Goal: Use online tool/utility: Use online tool/utility

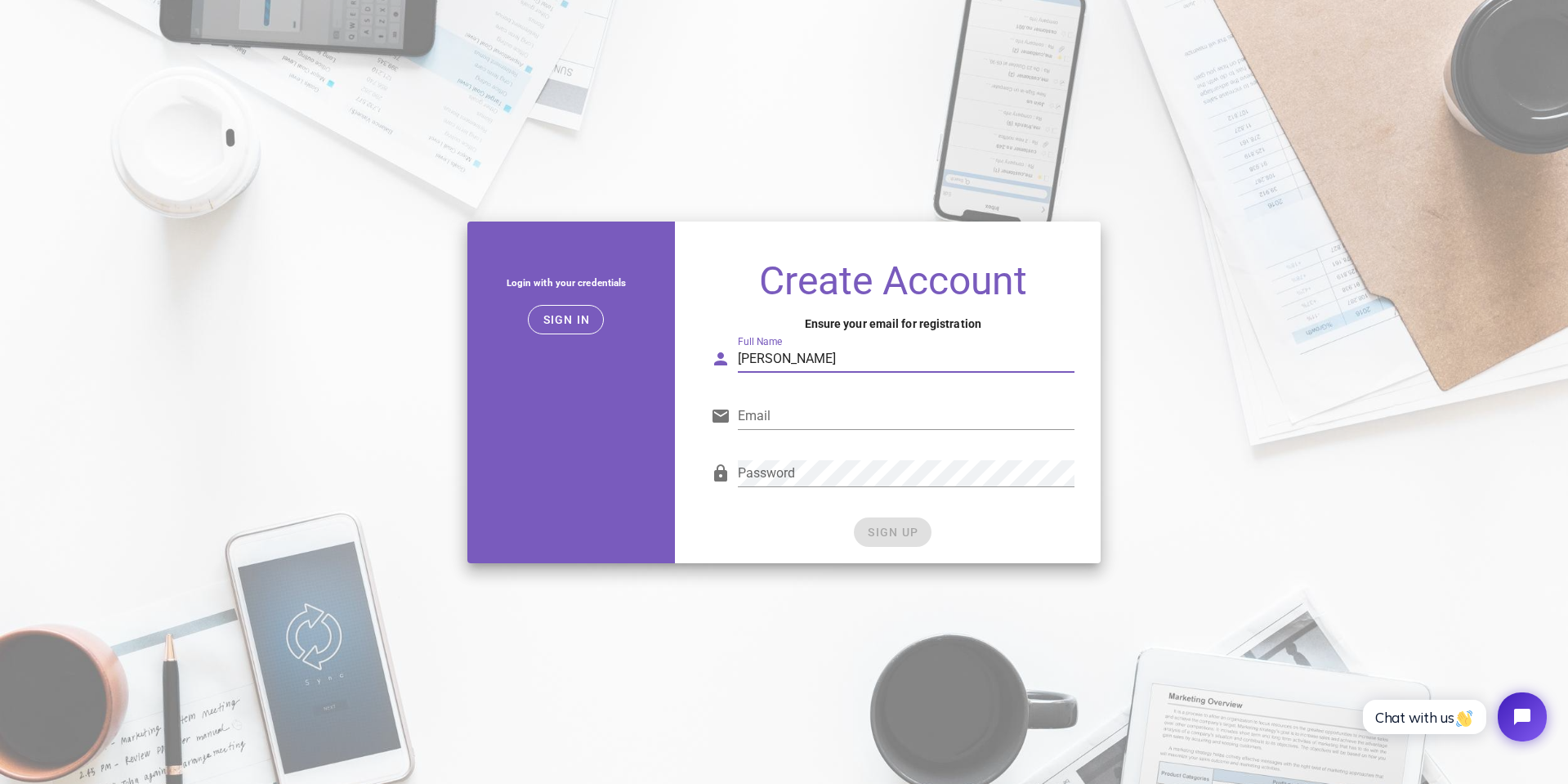
type input "Jari Möllenbernd"
type input "j@[DOMAIN_NAME]"
click at [924, 486] on div "Password" at bounding box center [906, 473] width 337 height 26
drag, startPoint x: 866, startPoint y: 360, endPoint x: 616, endPoint y: 366, distance: 250.1
click at [616, 366] on div "Login with your credentials Sign in Create Account Ensure your email for regist…" at bounding box center [784, 392] width 654 height 361
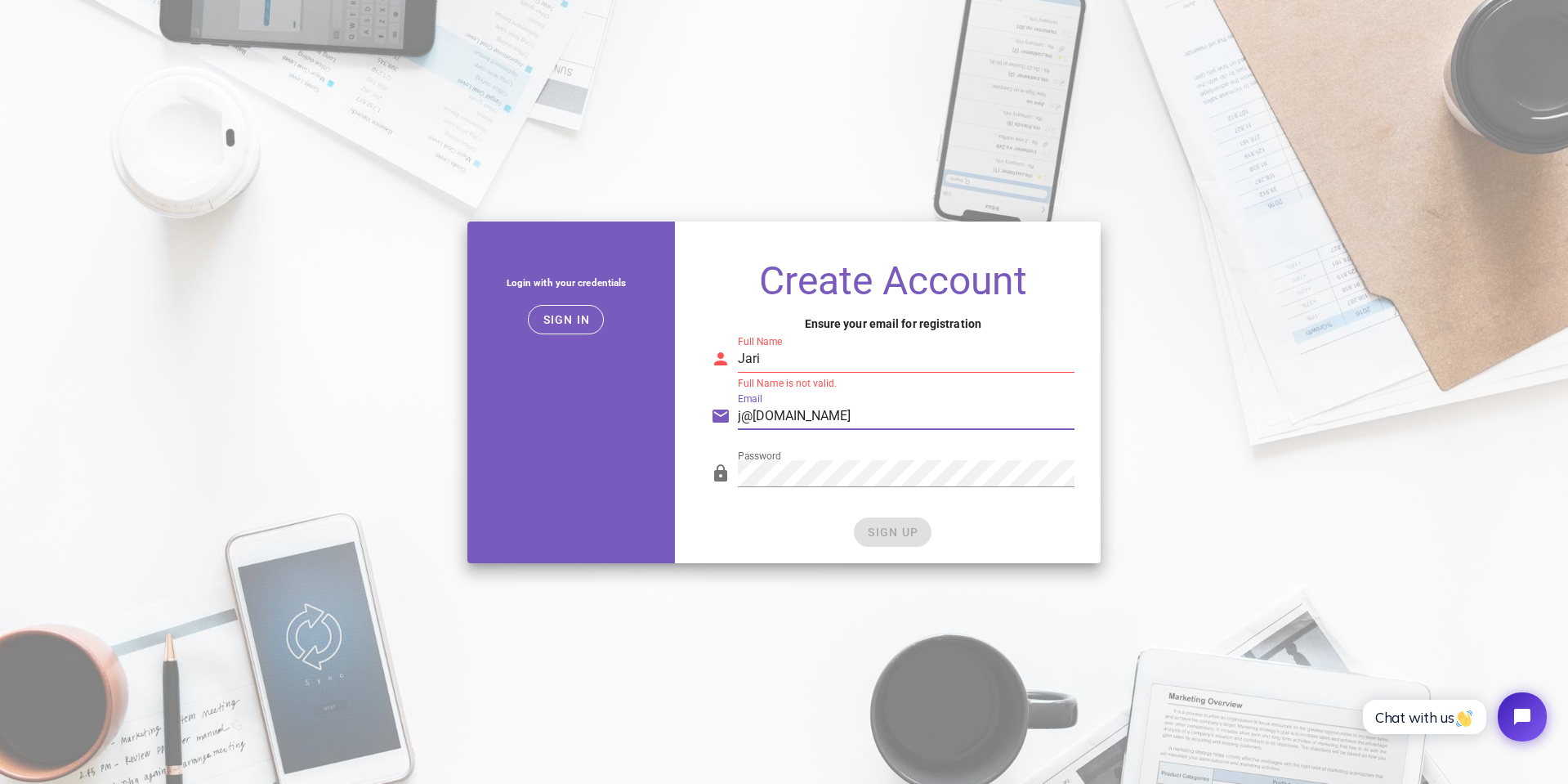
click at [840, 366] on input "Jari" at bounding box center [906, 359] width 337 height 26
click at [779, 357] on input "Jari Möllenbernd" at bounding box center [906, 359] width 337 height 26
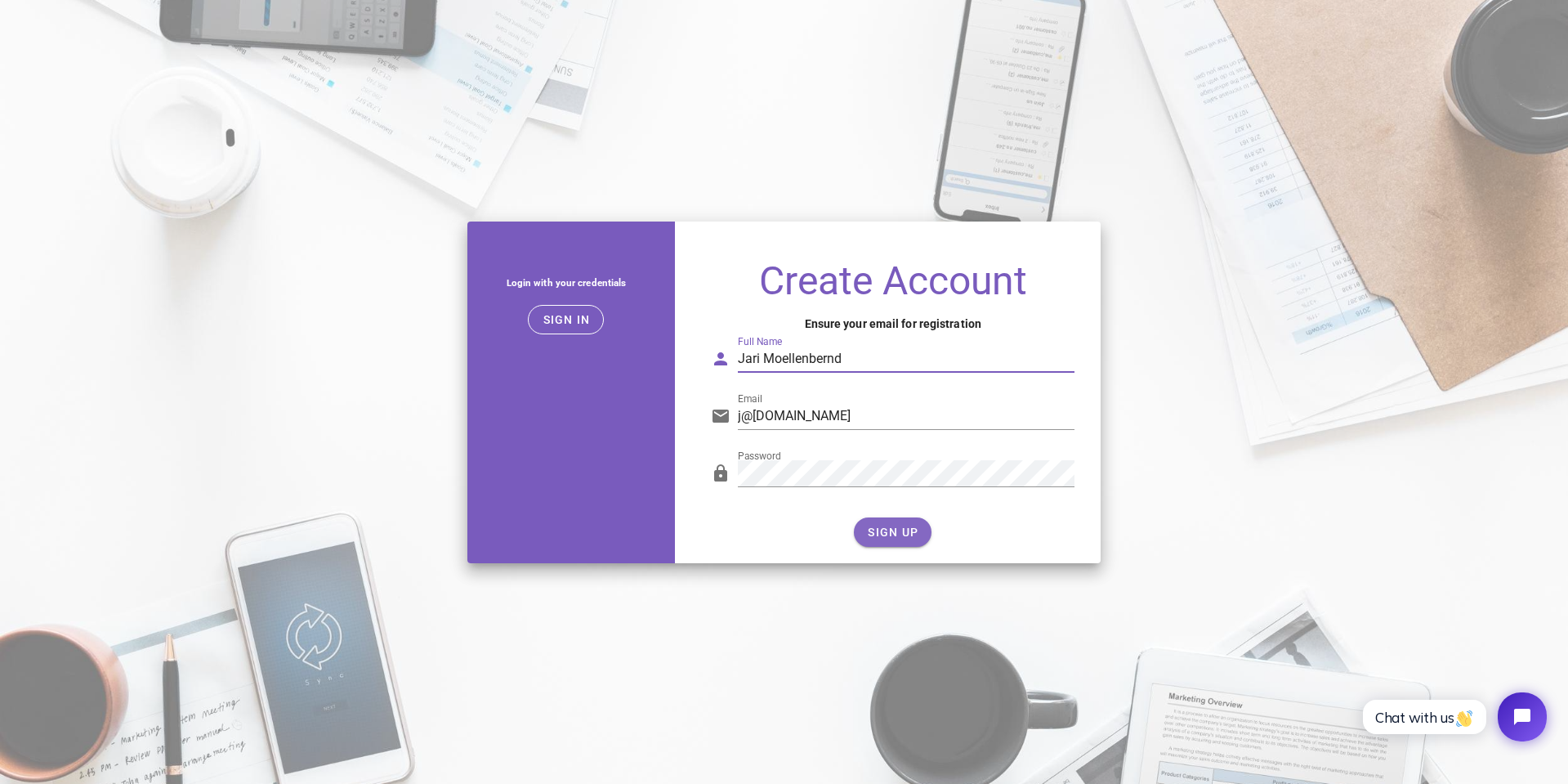
type input "Jari Moellenbernd"
click at [901, 526] on span "SIGN UP" at bounding box center [892, 532] width 51 height 13
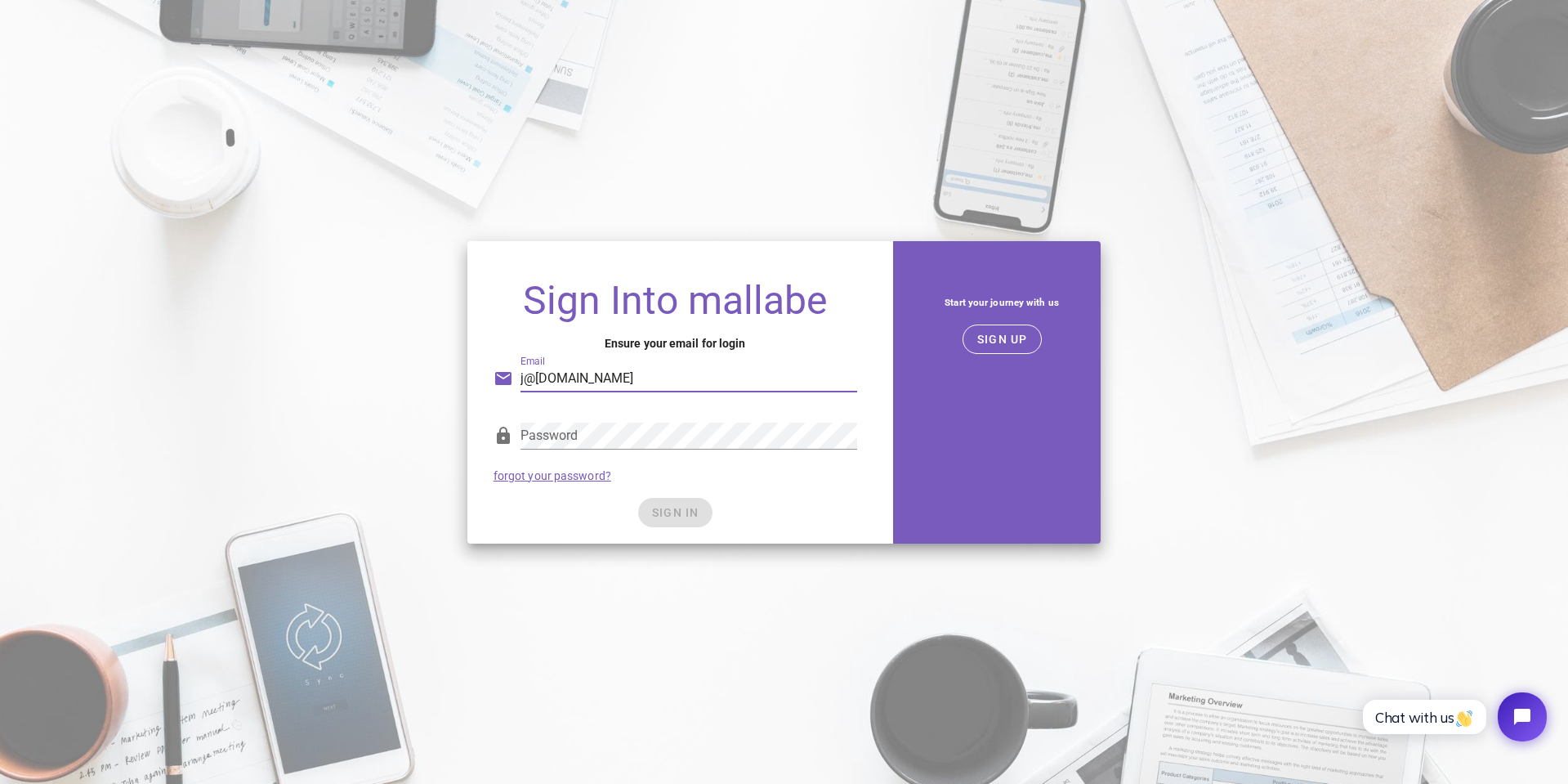
type input "j@[DOMAIN_NAME]"
click at [659, 509] on span "SIGN IN" at bounding box center [675, 511] width 48 height 13
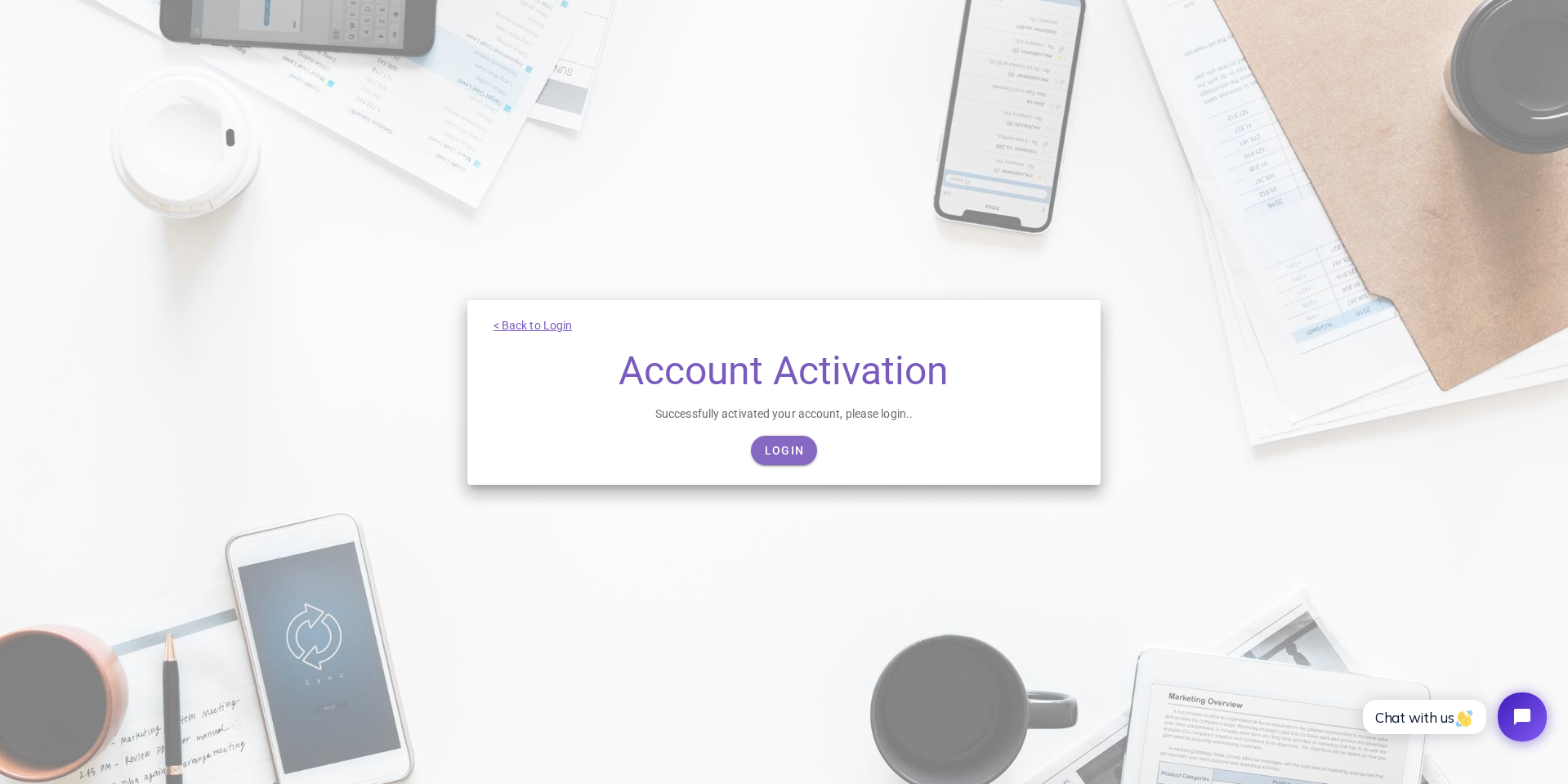
click at [786, 449] on span "Login" at bounding box center [784, 450] width 41 height 13
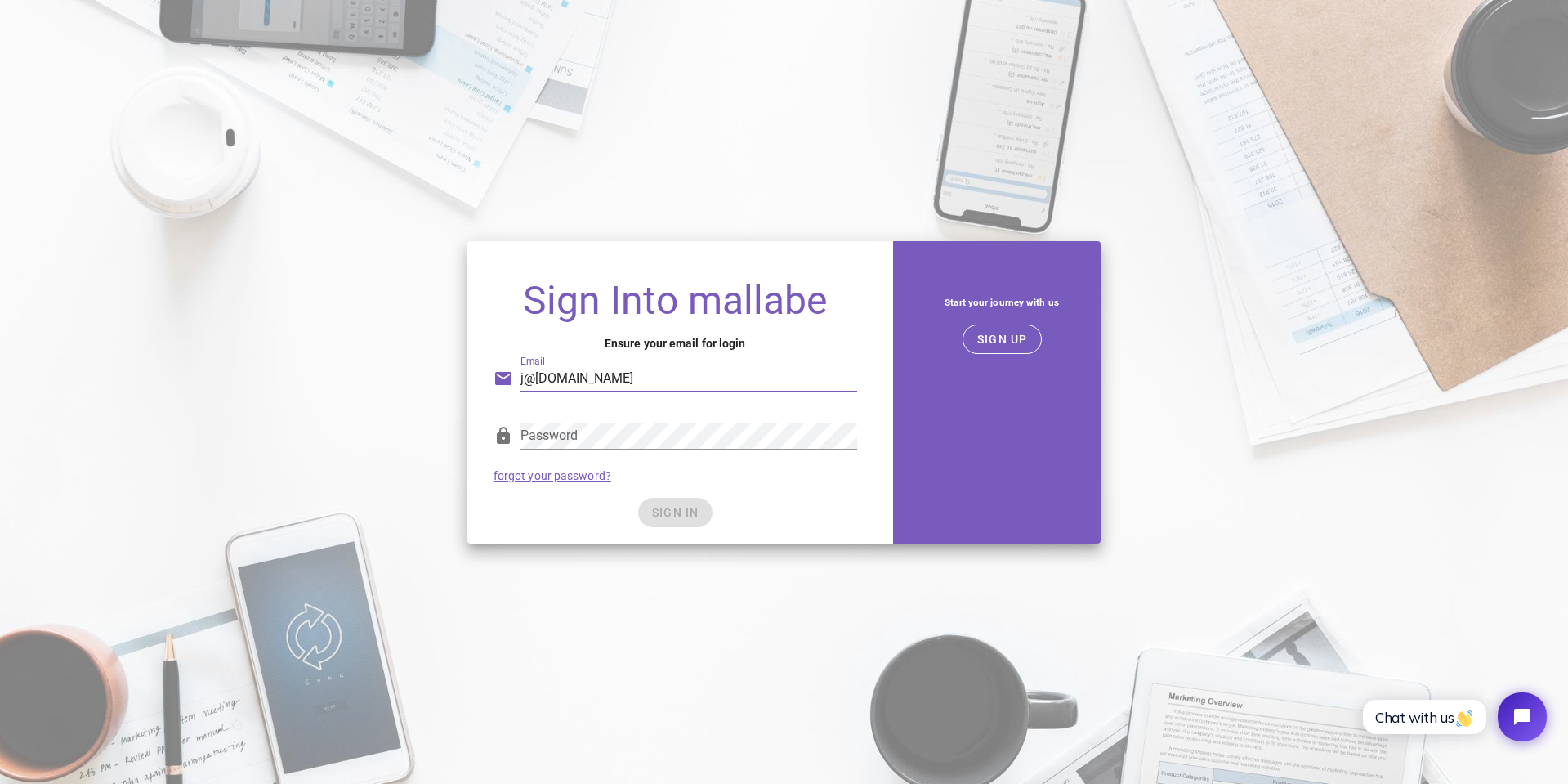
type input "j@[DOMAIN_NAME]"
click at [685, 510] on span "SIGN IN" at bounding box center [675, 511] width 48 height 13
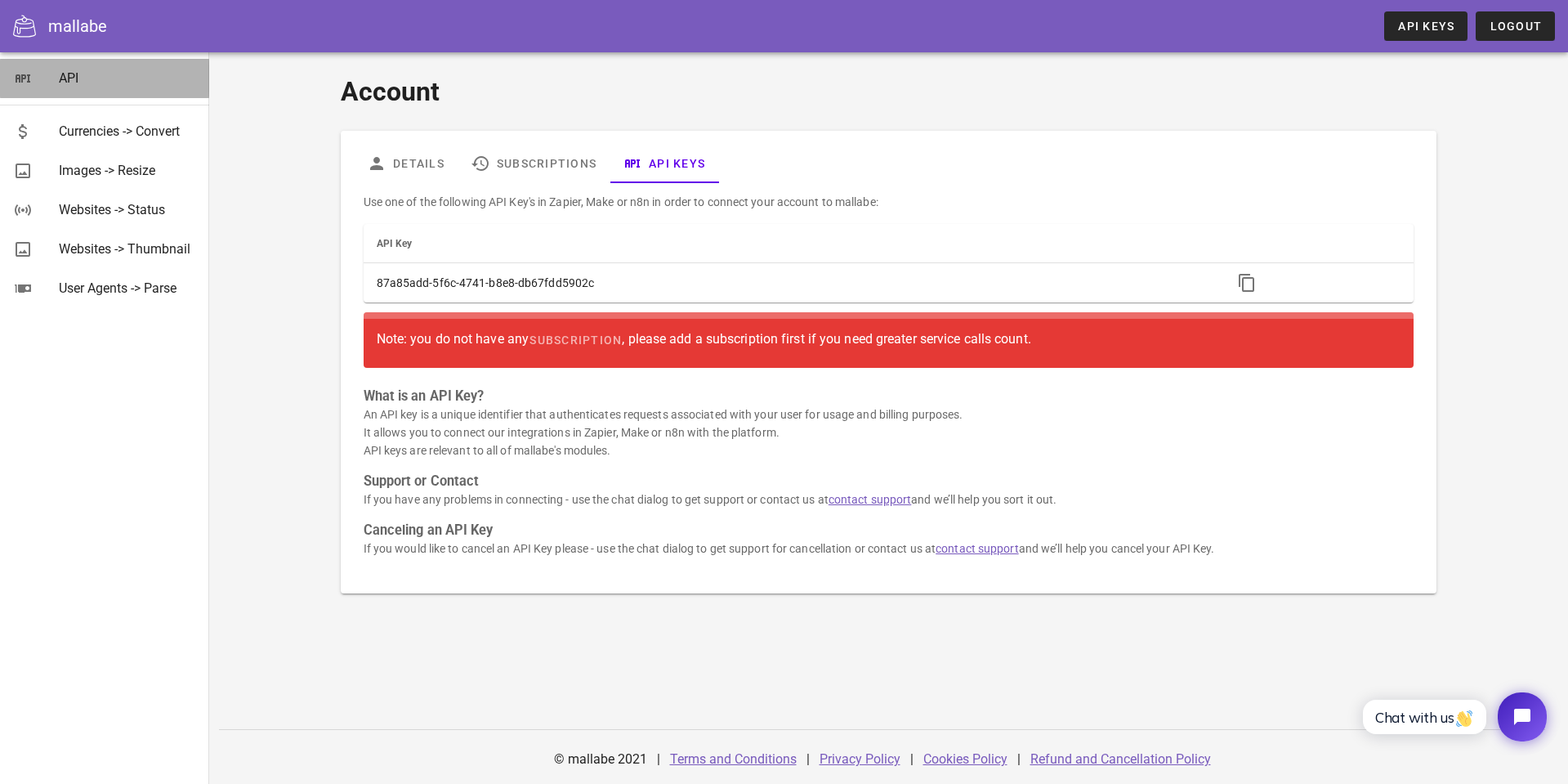
click at [65, 73] on div "API" at bounding box center [127, 78] width 138 height 15
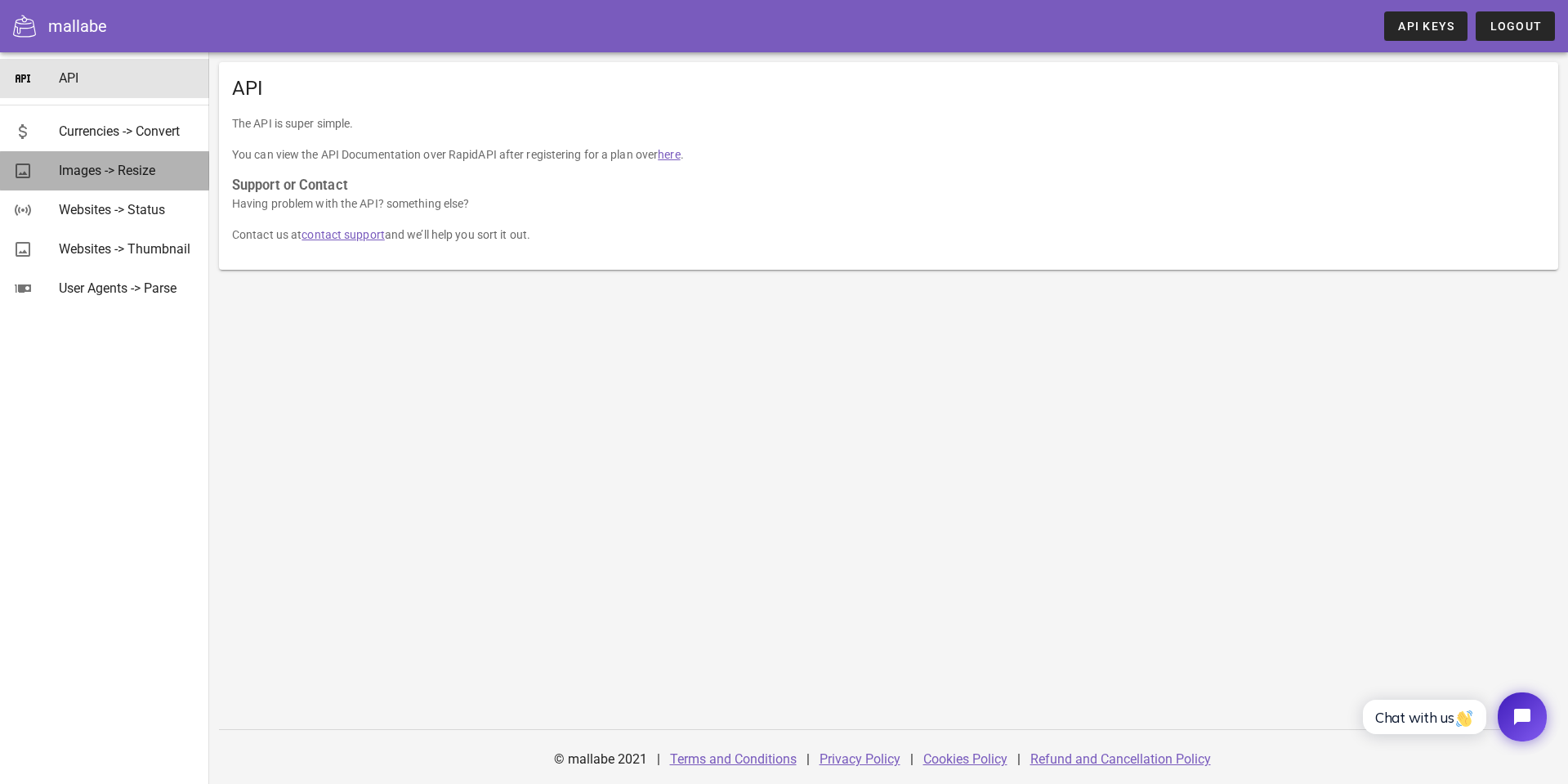
click at [100, 170] on div "Images -> Resize" at bounding box center [127, 170] width 138 height 15
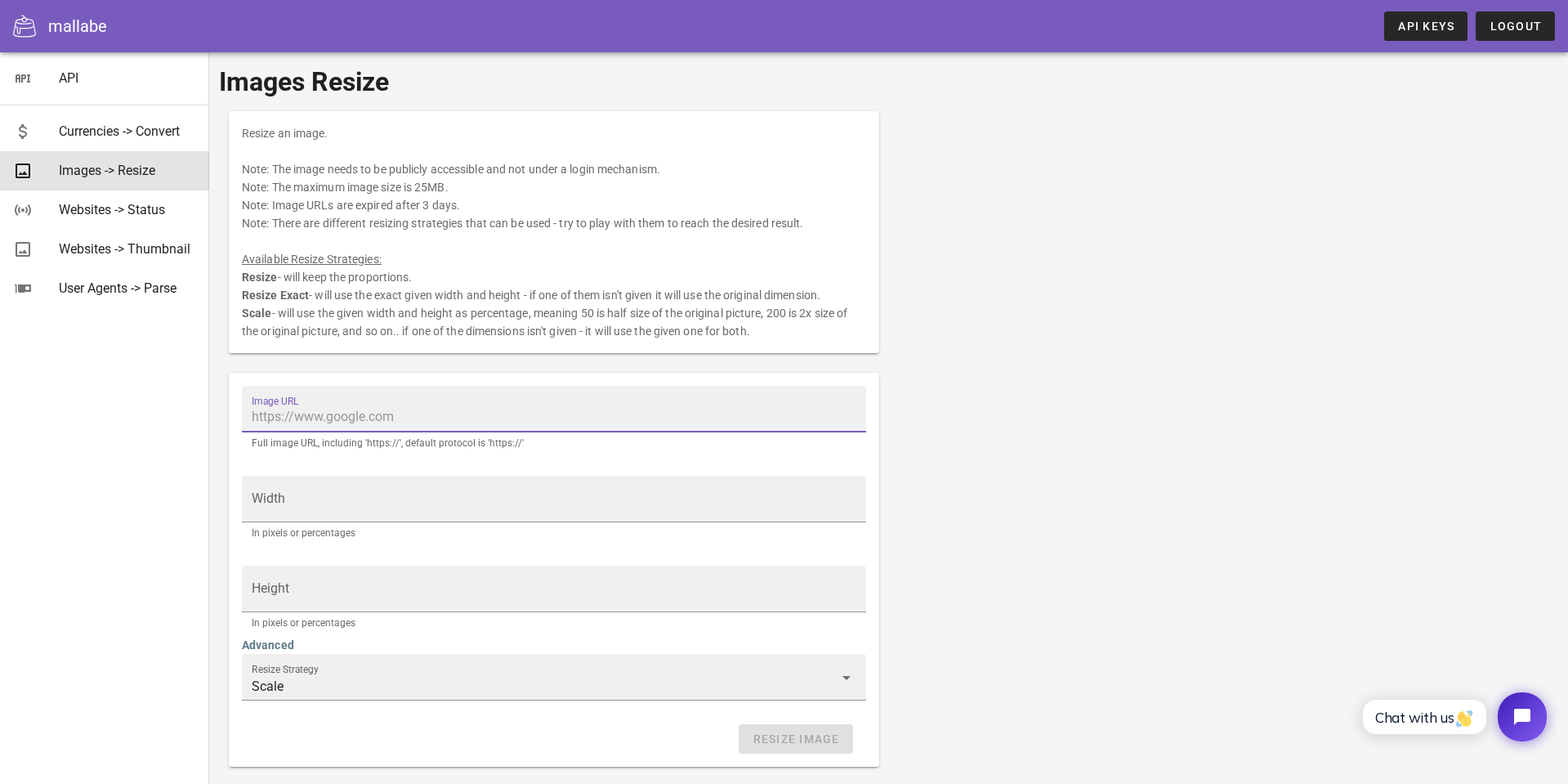
click at [362, 414] on input "Image URL" at bounding box center [554, 416] width 605 height 26
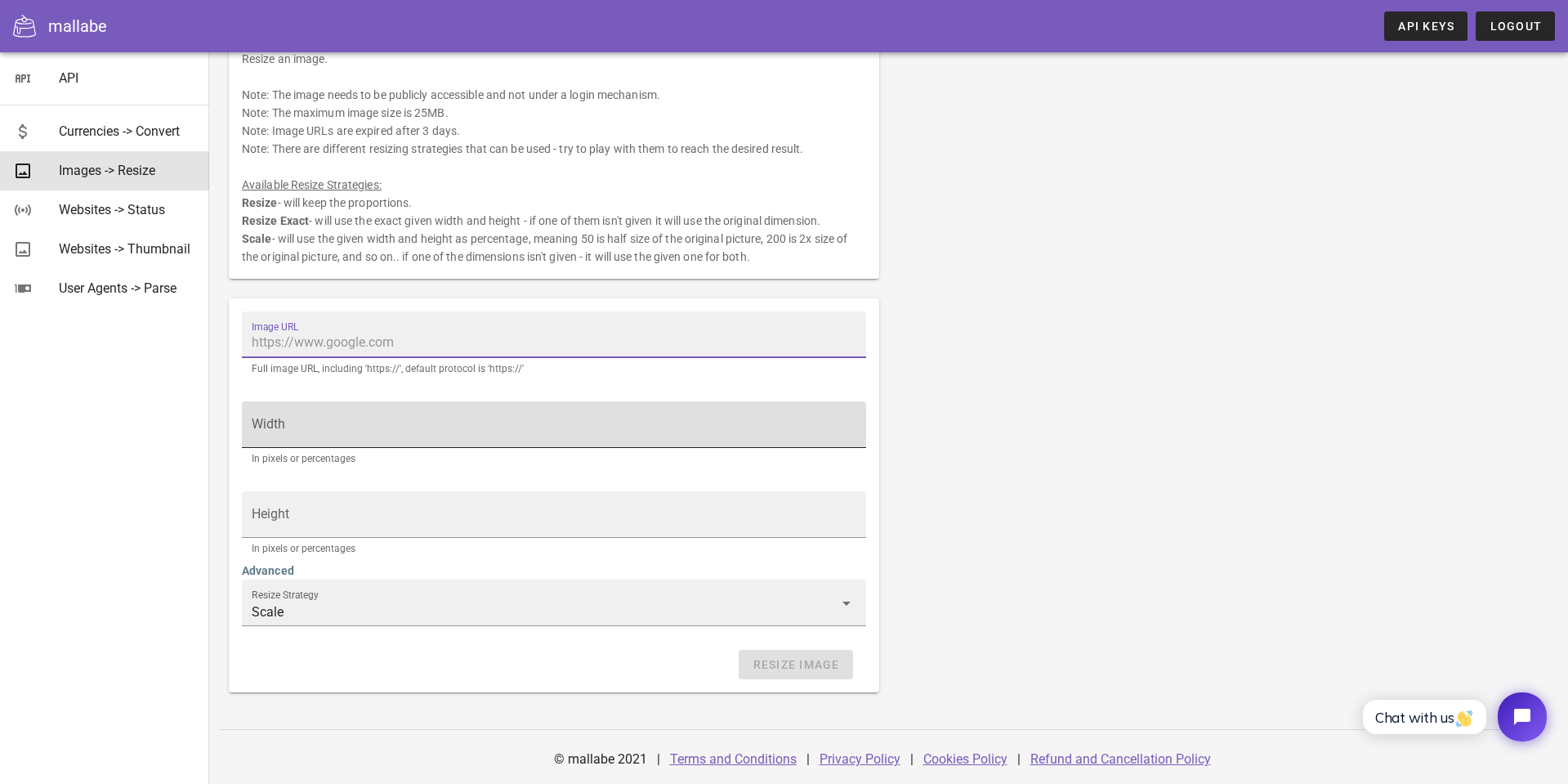
scroll to position [74, 0]
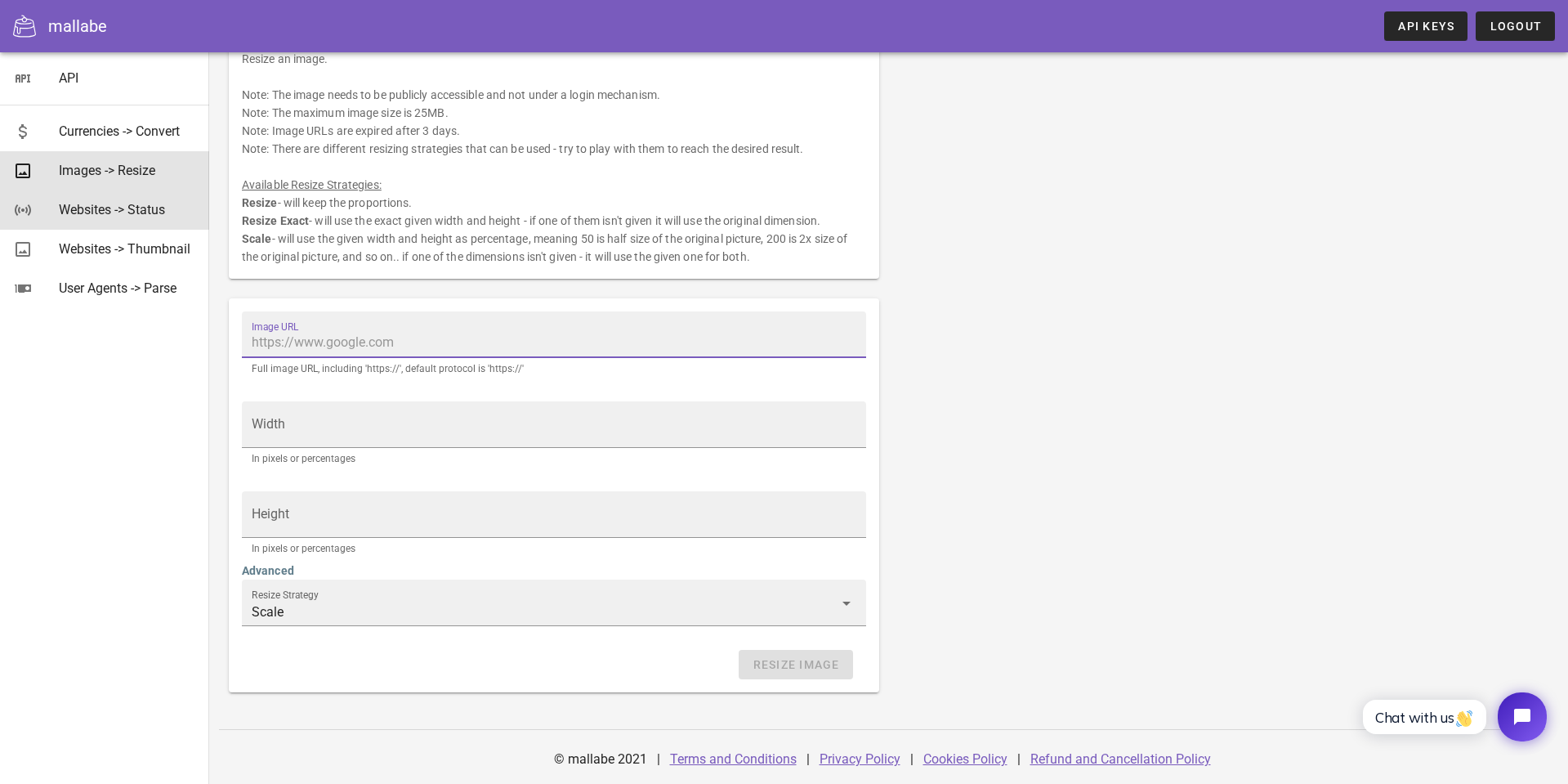
click at [120, 209] on div "Websites -> Status" at bounding box center [127, 209] width 138 height 15
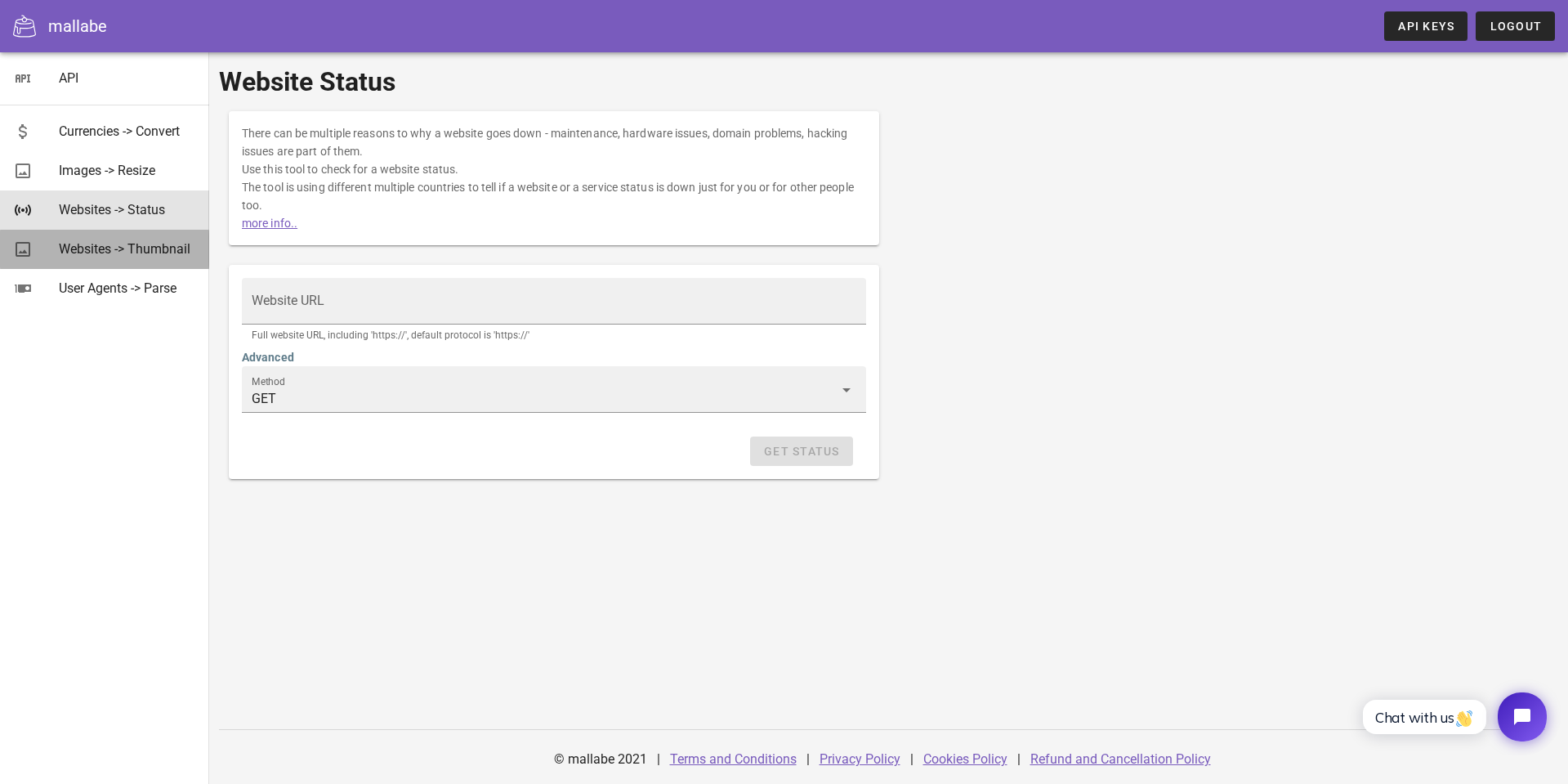
click at [113, 241] on div "Websites -> Thumbnail" at bounding box center [127, 249] width 138 height 35
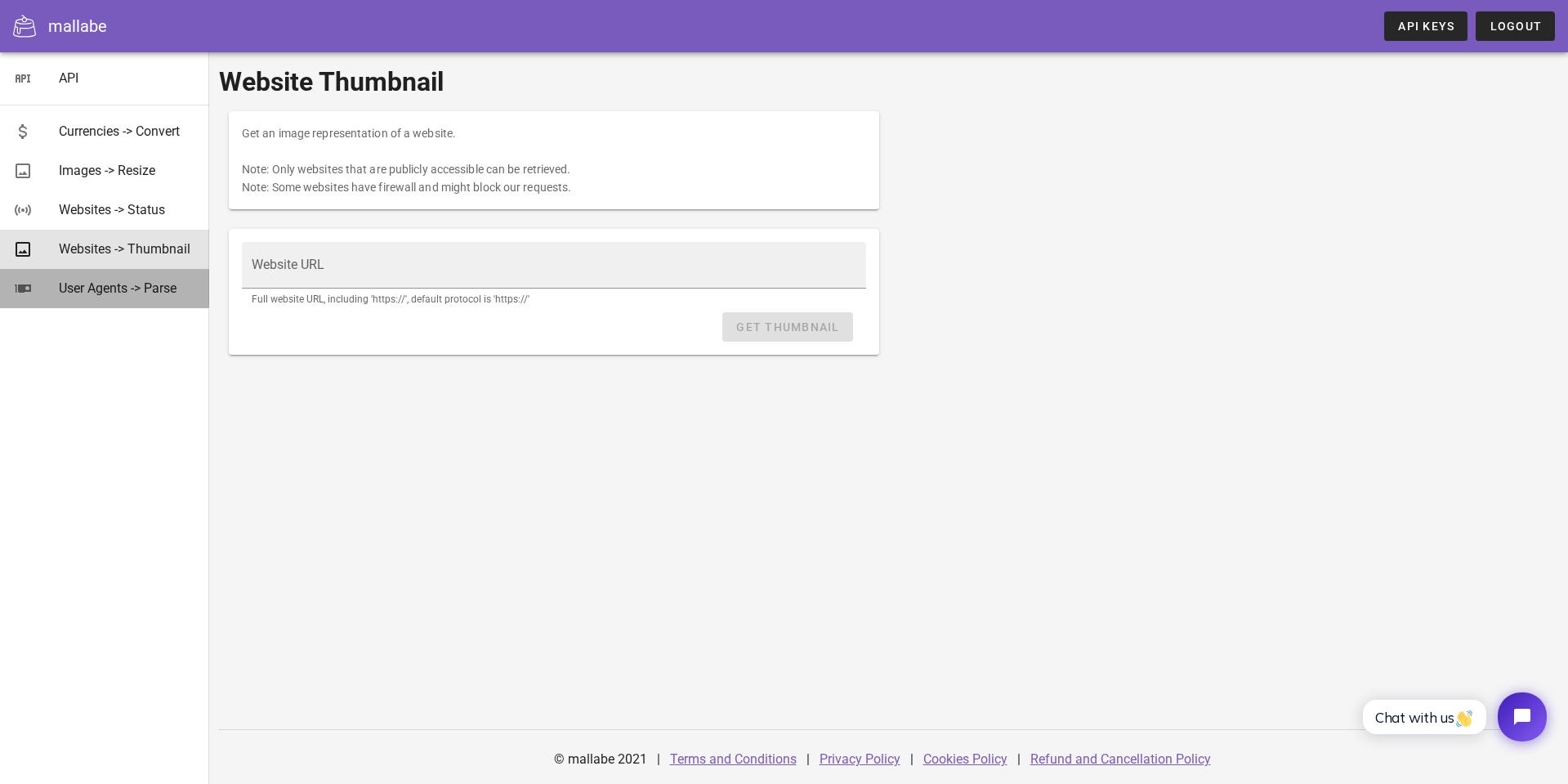
click at [121, 288] on div "User Agents -> Parse" at bounding box center [127, 288] width 138 height 15
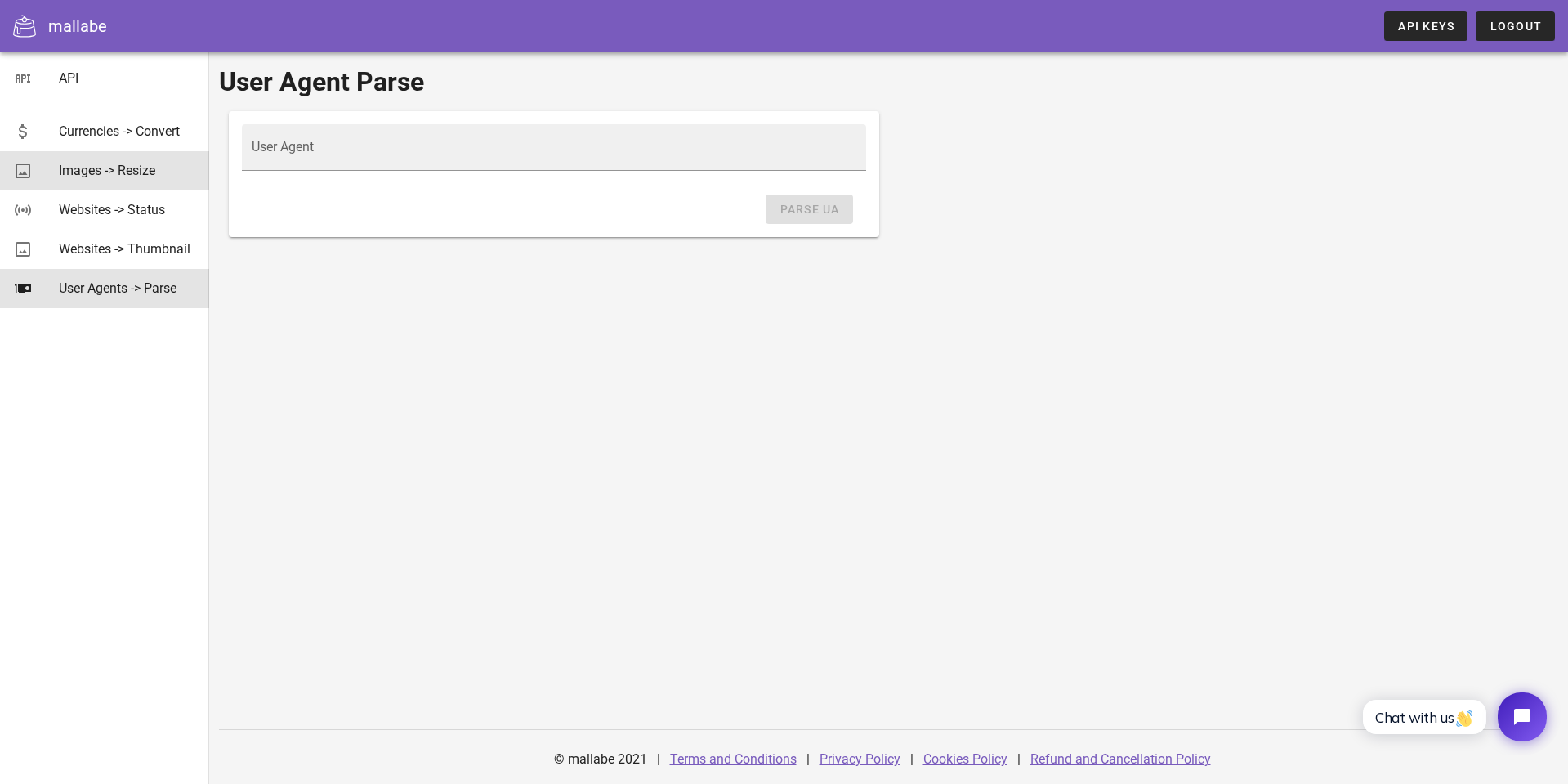
click at [116, 170] on div "Images -> Resize" at bounding box center [127, 170] width 138 height 15
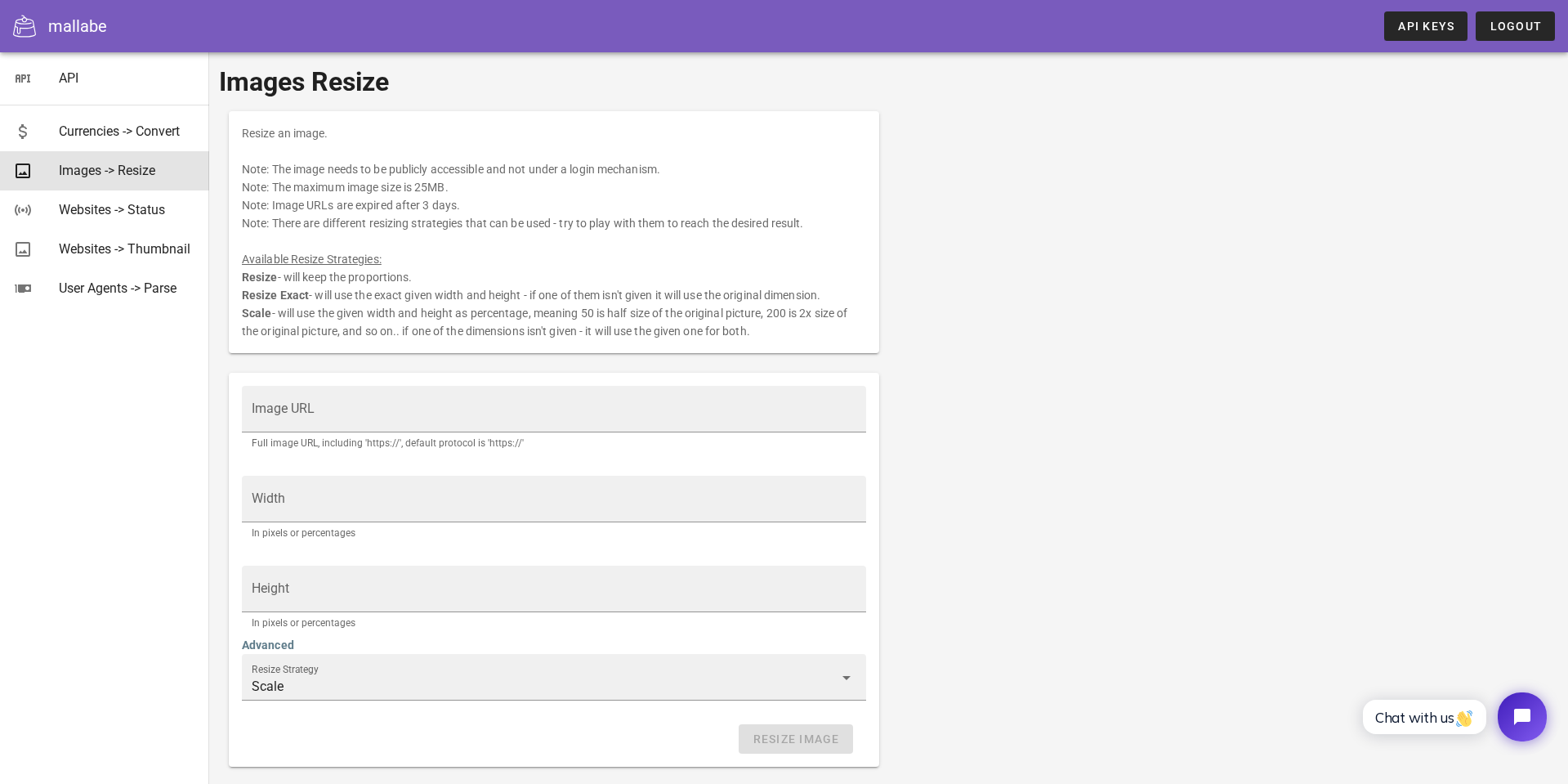
click at [66, 26] on div "mallabe" at bounding box center [78, 25] width 59 height 24
